Goal: Transaction & Acquisition: Purchase product/service

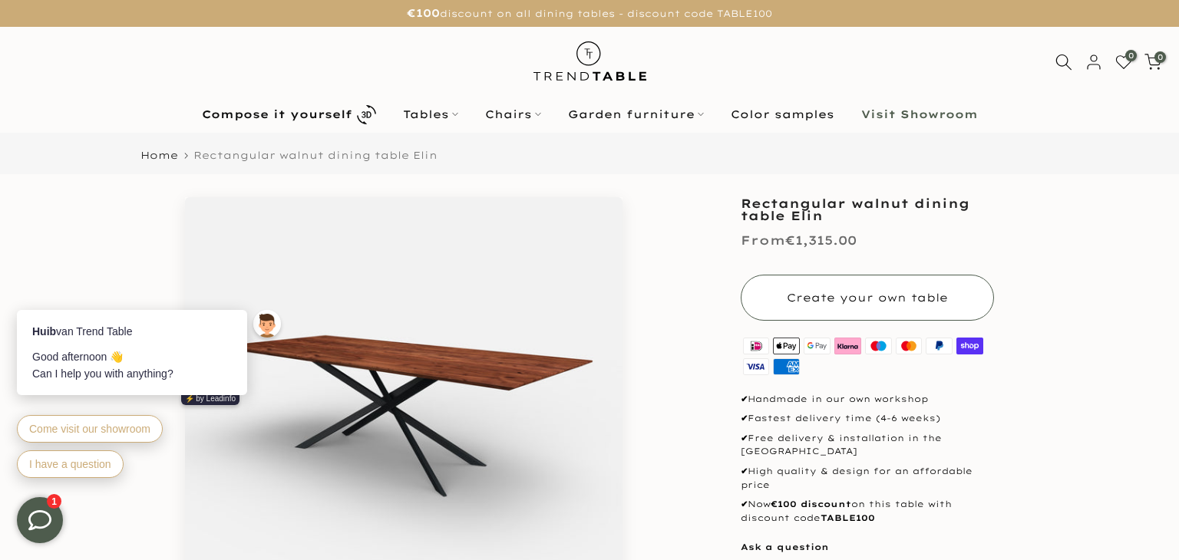
click at [872, 306] on button "Create your own table" at bounding box center [867, 298] width 253 height 46
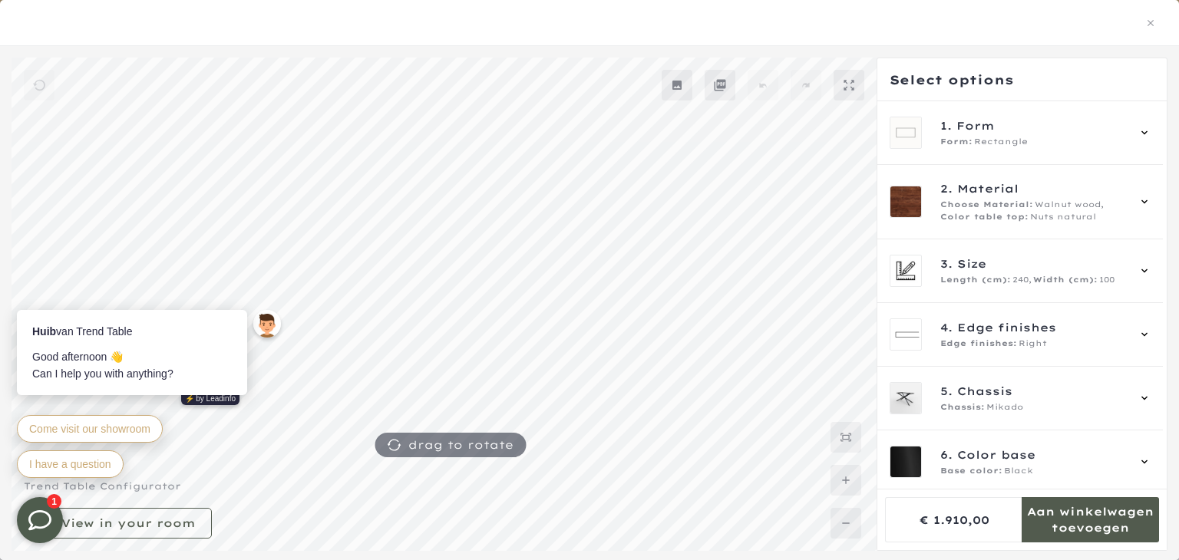
click at [1059, 511] on mmq-formatted-message at bounding box center [1090, 519] width 137 height 31
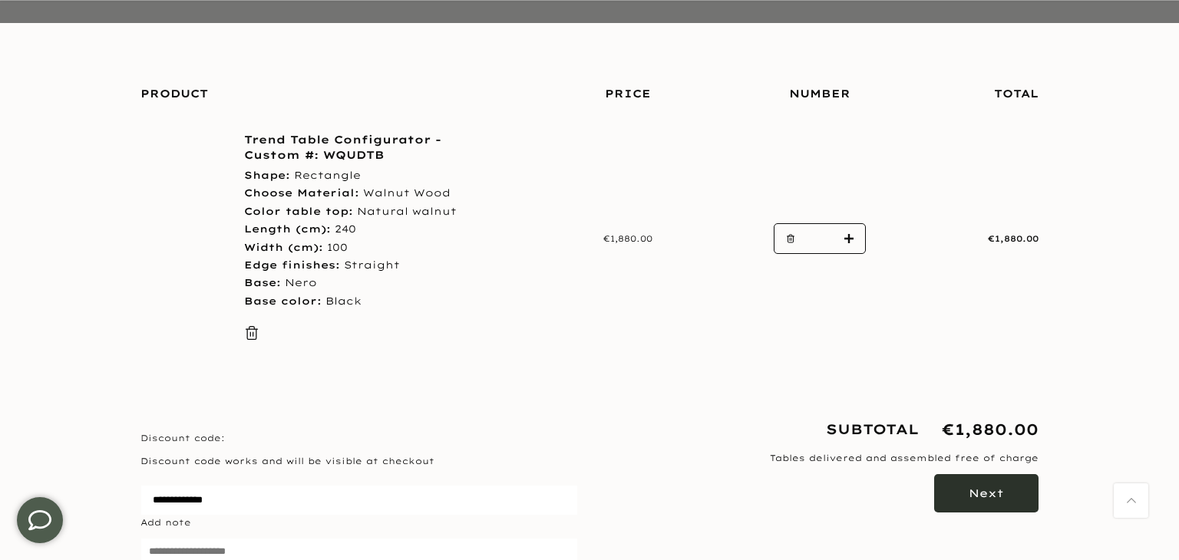
click at [989, 474] on button "Next" at bounding box center [986, 493] width 104 height 38
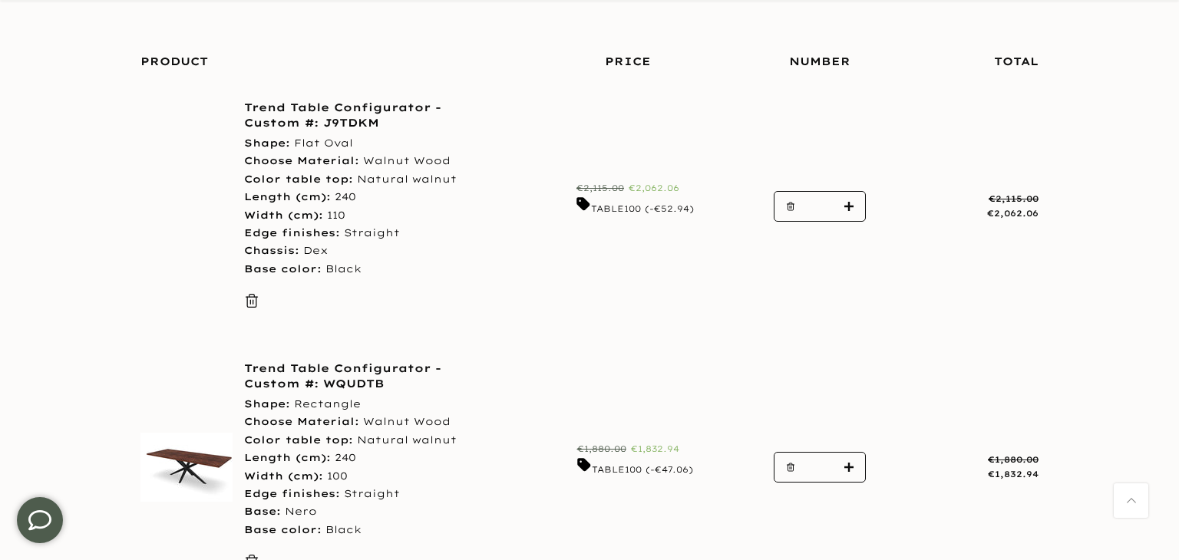
scroll to position [252, 0]
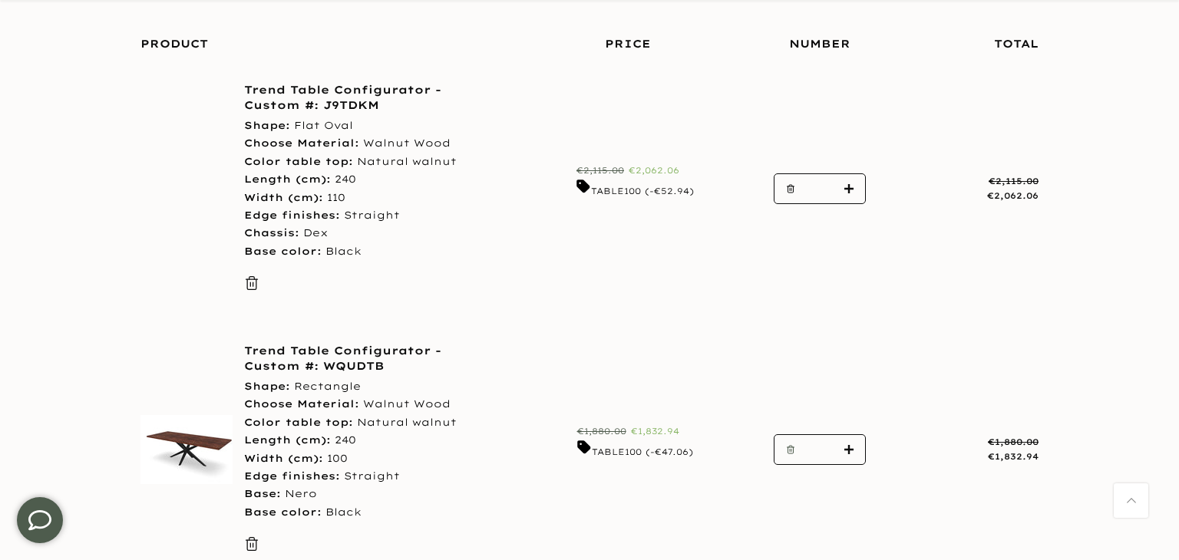
click at [791, 448] on icon "button" at bounding box center [790, 449] width 9 height 9
type input "*"
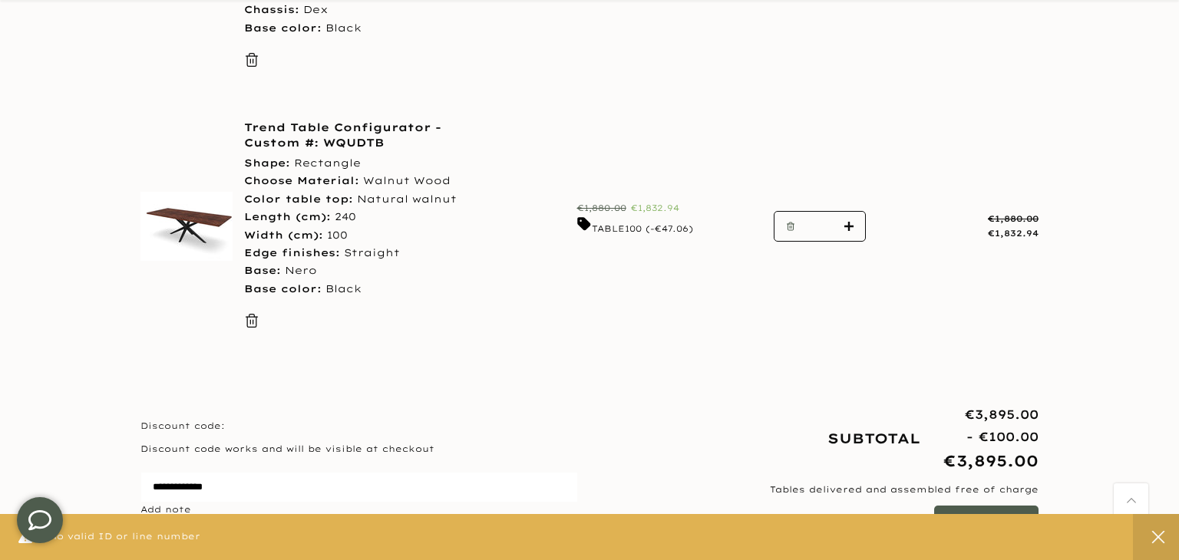
scroll to position [484, 0]
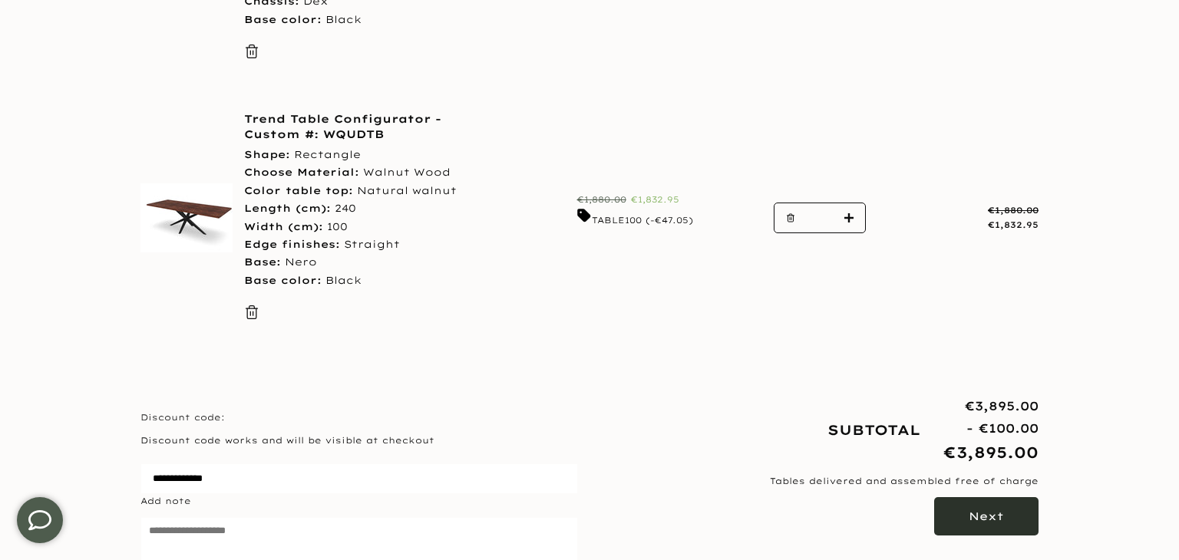
click at [953, 512] on button "Next" at bounding box center [986, 516] width 104 height 38
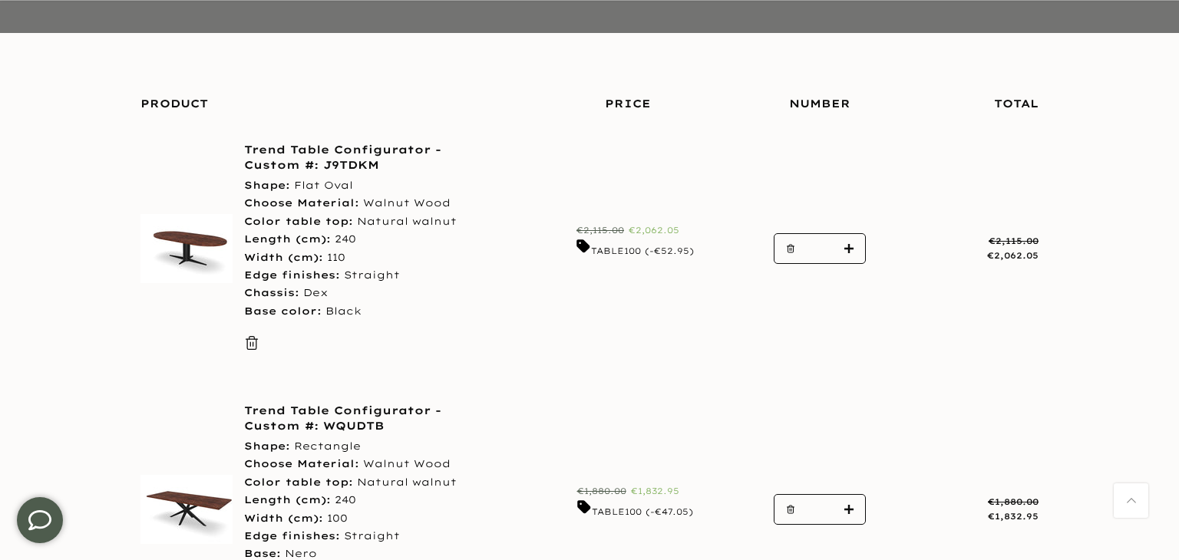
scroll to position [366, 0]
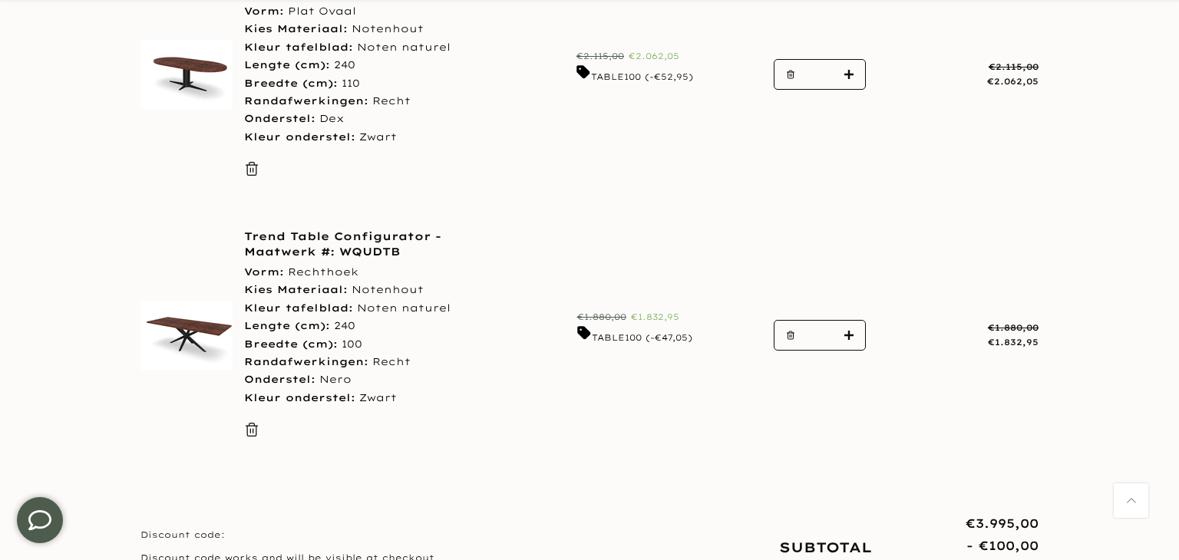
click at [781, 327] on button "button" at bounding box center [786, 336] width 23 height 31
type input "*"
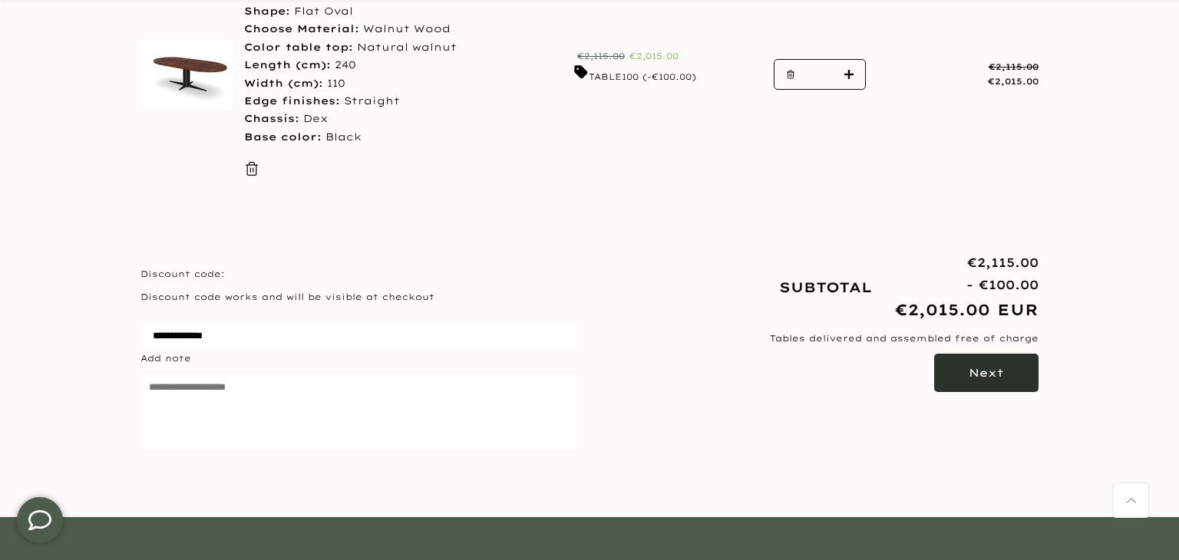
click at [996, 379] on button "Next" at bounding box center [986, 373] width 104 height 38
click at [1000, 370] on font "Next" at bounding box center [986, 373] width 35 height 14
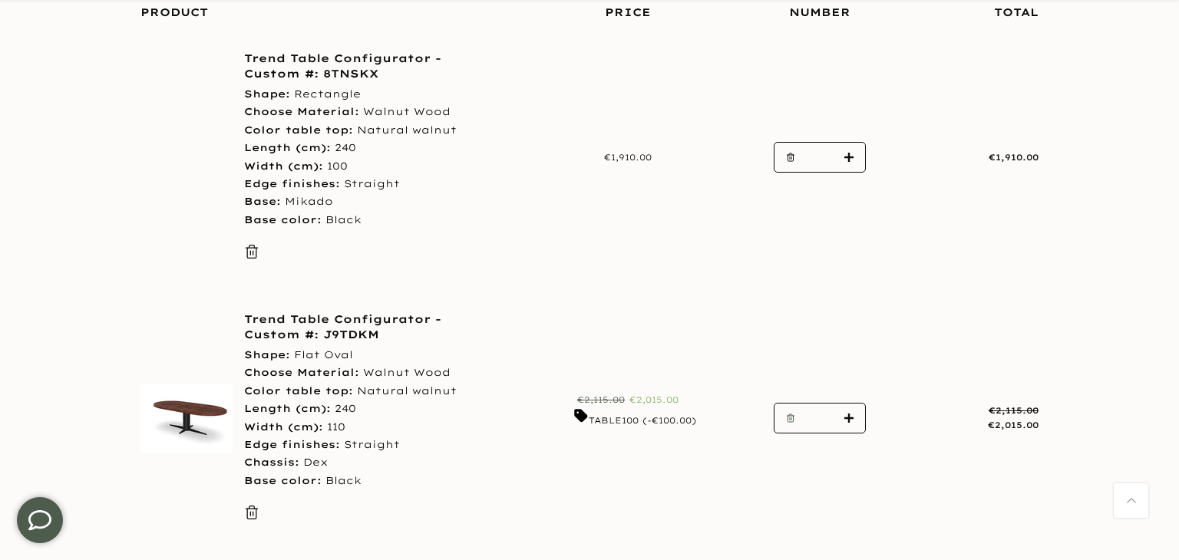
click at [788, 415] on use "button" at bounding box center [791, 419] width 7 height 8
type input "*"
